Goal: Navigation & Orientation: Find specific page/section

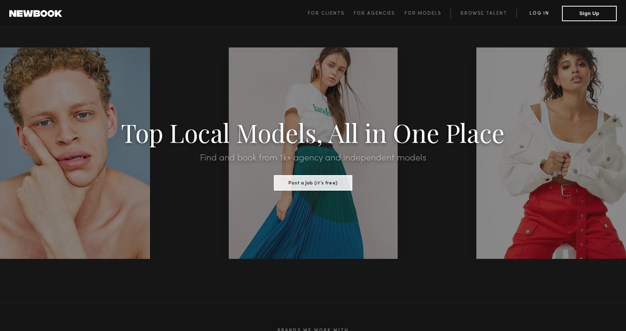
click at [542, 16] on link "Log in" at bounding box center [540, 13] width 46 height 9
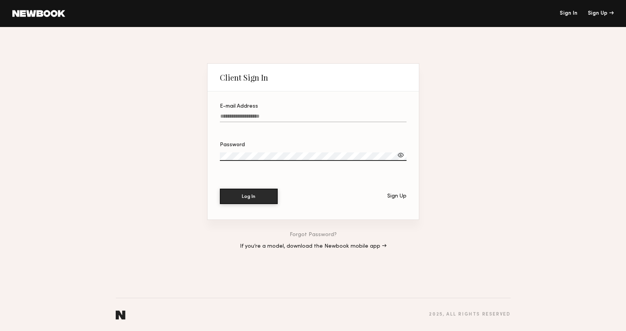
type input "**********"
click at [247, 196] on button "Log In" at bounding box center [249, 195] width 58 height 15
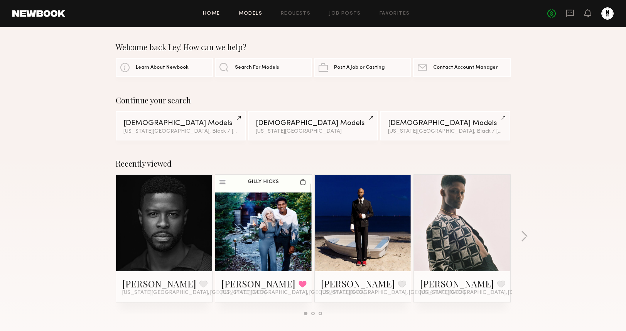
click at [256, 13] on link "Models" at bounding box center [251, 13] width 24 height 5
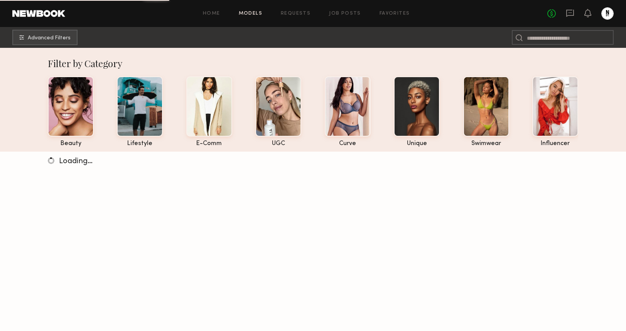
click at [608, 15] on div at bounding box center [608, 13] width 12 height 12
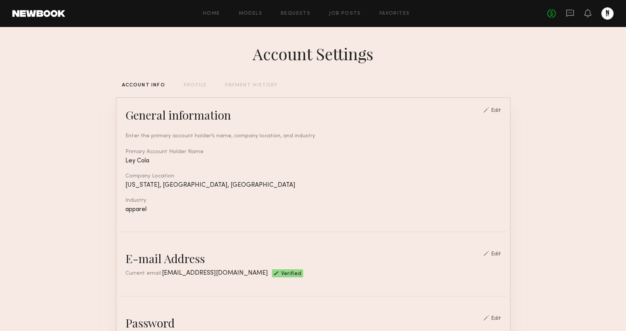
click at [603, 15] on div at bounding box center [608, 13] width 12 height 12
click at [586, 17] on icon at bounding box center [588, 13] width 7 height 8
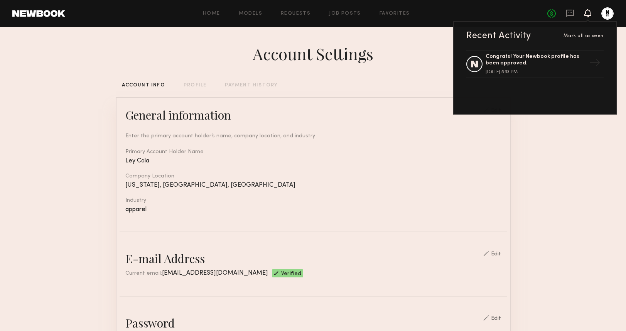
click at [586, 17] on icon at bounding box center [588, 13] width 7 height 8
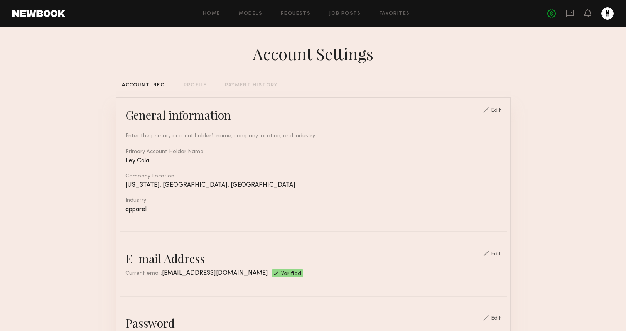
click at [612, 8] on link at bounding box center [608, 13] width 12 height 12
click at [386, 15] on link "Favorites" at bounding box center [395, 13] width 30 height 5
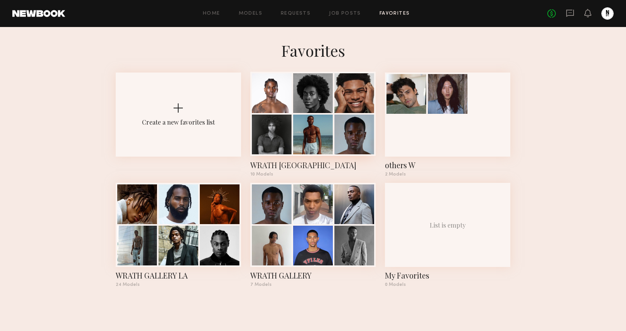
click at [326, 107] on div at bounding box center [313, 93] width 40 height 40
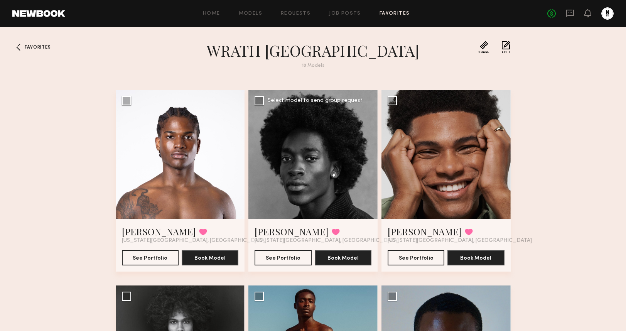
click at [320, 161] on div at bounding box center [313, 154] width 129 height 129
click at [263, 235] on link "Gene N." at bounding box center [292, 231] width 74 height 12
click at [138, 233] on link "Jenny T." at bounding box center [159, 231] width 74 height 12
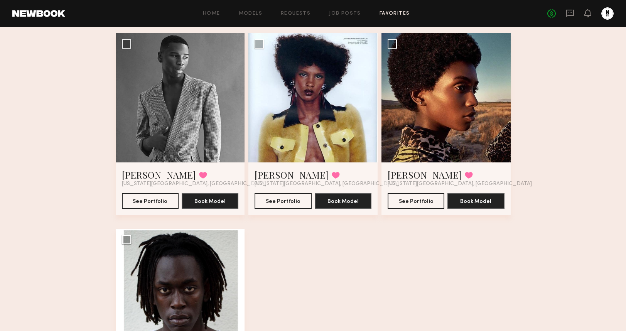
scroll to position [446, 0]
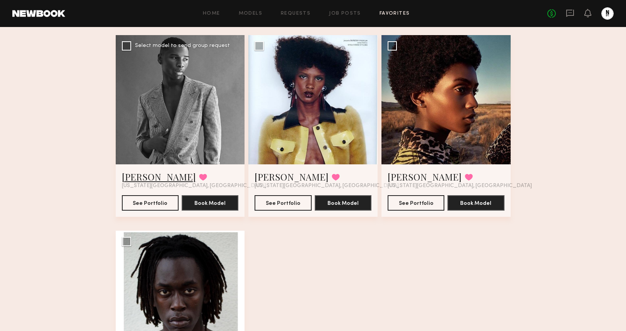
click at [133, 172] on link "Joshua D." at bounding box center [159, 177] width 74 height 12
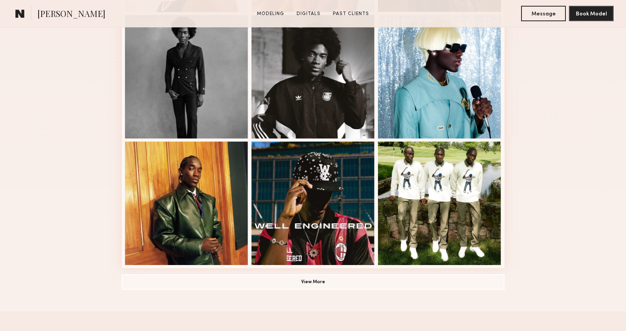
scroll to position [521, 0]
